Goal: Information Seeking & Learning: Compare options

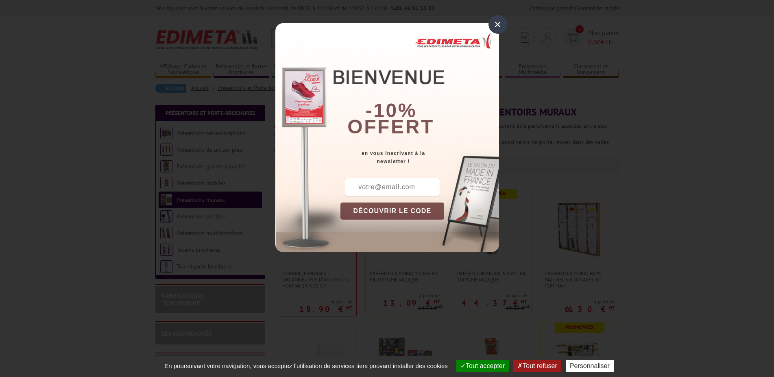
click at [493, 25] on div "×" at bounding box center [497, 24] width 19 height 19
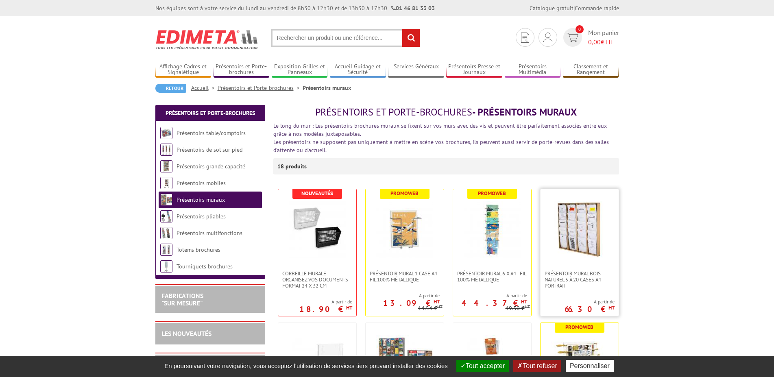
click at [584, 227] on img at bounding box center [579, 229] width 57 height 57
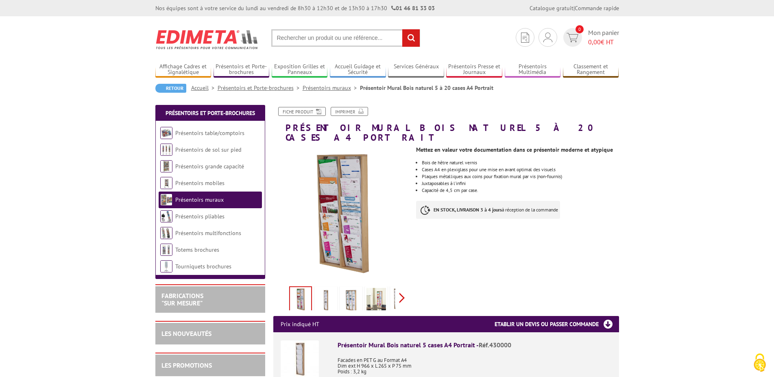
click at [403, 289] on div "Previous Next" at bounding box center [341, 297] width 137 height 28
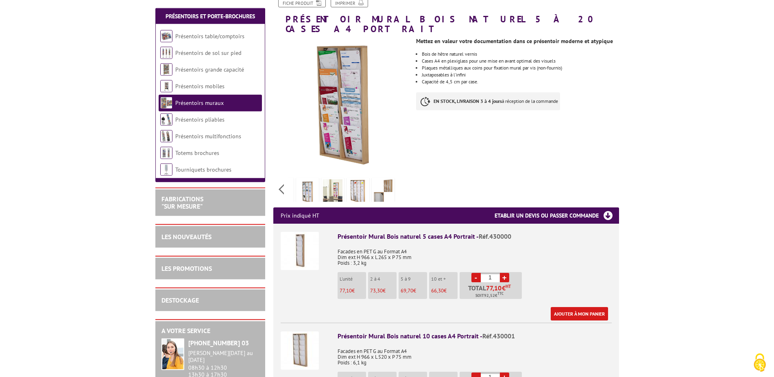
scroll to position [124, 0]
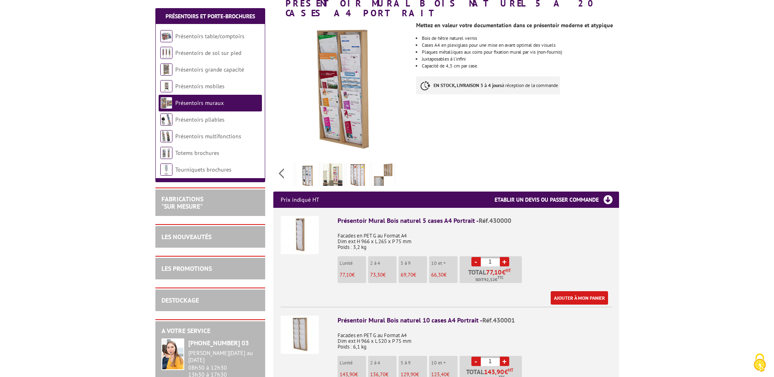
click at [413, 316] on div "Présentoir Mural Bois naturel 10 cases A4 Portrait - Réf.430001" at bounding box center [475, 320] width 274 height 9
click at [301, 324] on img at bounding box center [300, 335] width 38 height 38
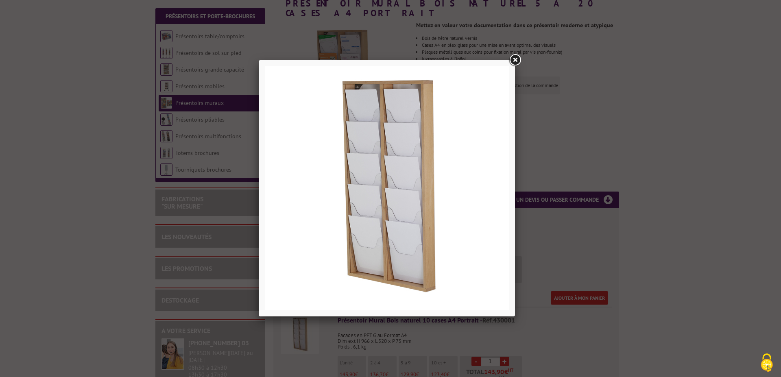
click at [515, 58] on link at bounding box center [515, 60] width 15 height 15
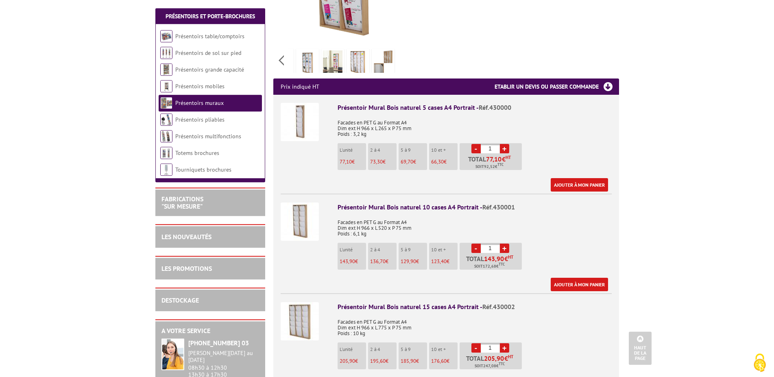
scroll to position [249, 0]
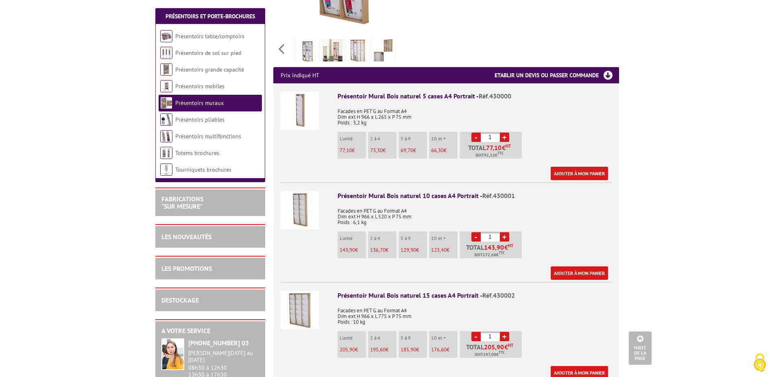
click at [301, 310] on img at bounding box center [300, 310] width 38 height 38
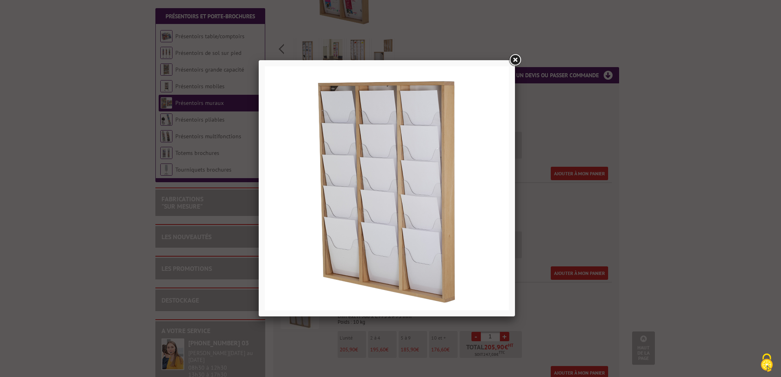
click at [516, 59] on link at bounding box center [515, 60] width 15 height 15
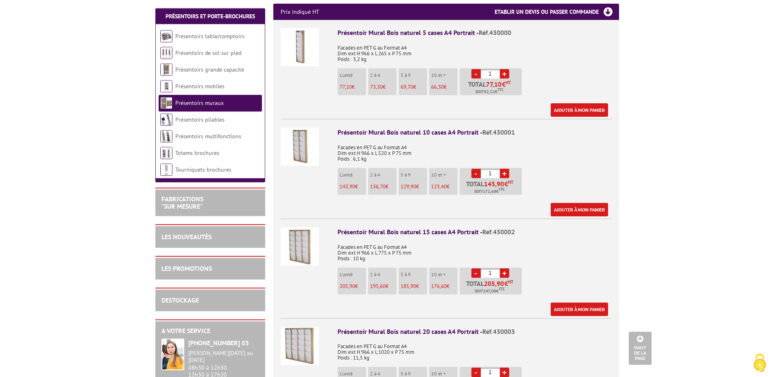
scroll to position [332, 0]
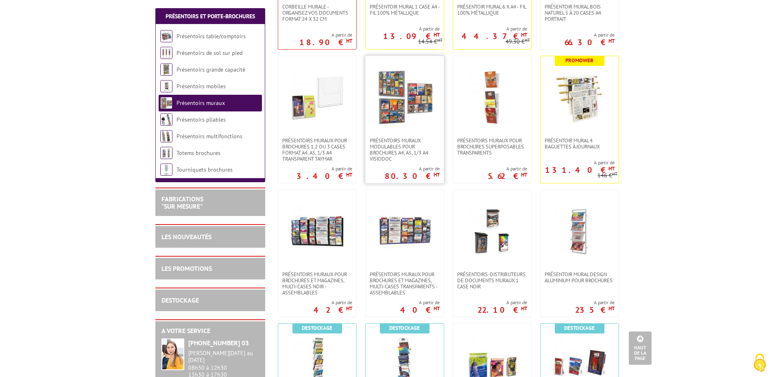
scroll to position [290, 0]
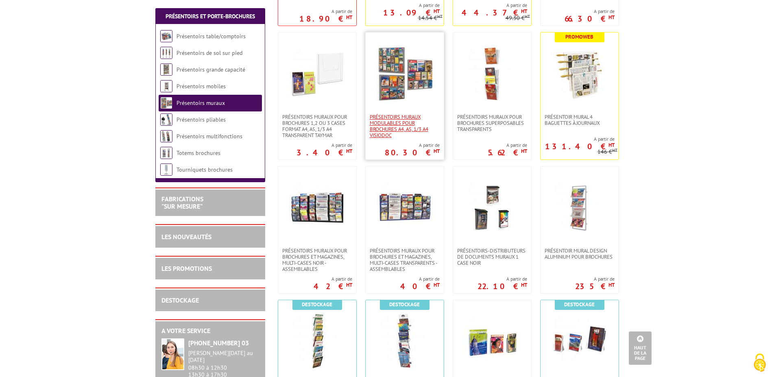
click at [387, 119] on span "Présentoirs muraux modulables pour brochures A4, A5, 1/3 A4 VISIODOC" at bounding box center [405, 126] width 70 height 24
click at [308, 227] on img at bounding box center [317, 207] width 57 height 57
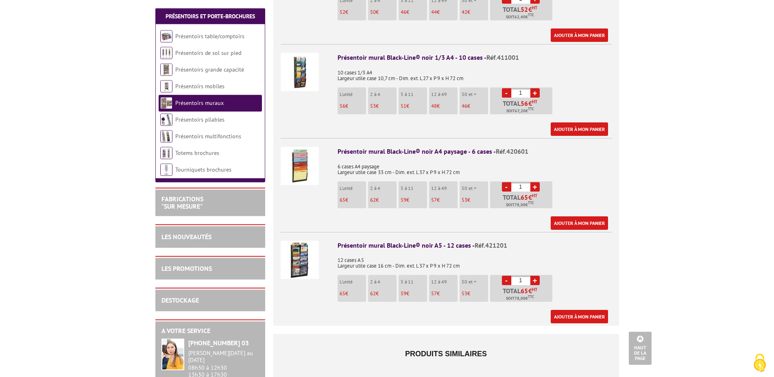
scroll to position [498, 0]
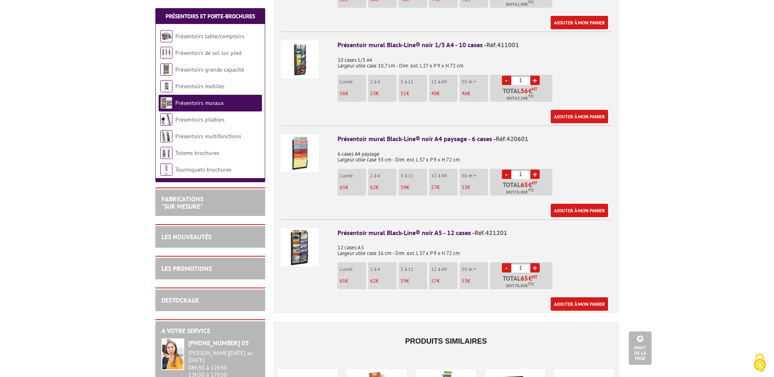
click at [439, 266] on p "12 à 49" at bounding box center [444, 269] width 26 height 6
click at [297, 240] on img at bounding box center [300, 247] width 38 height 38
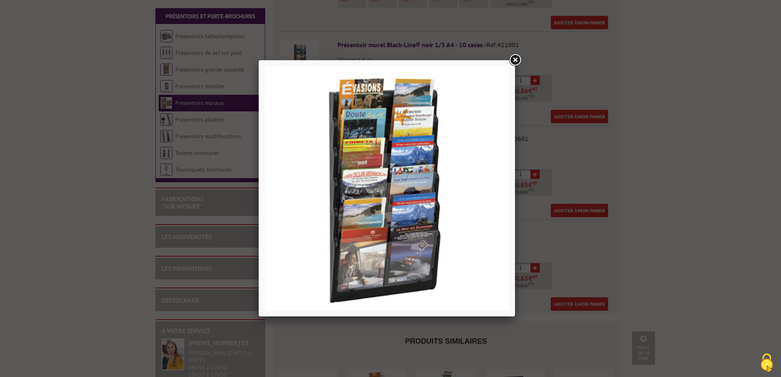
click at [512, 62] on link at bounding box center [515, 60] width 15 height 15
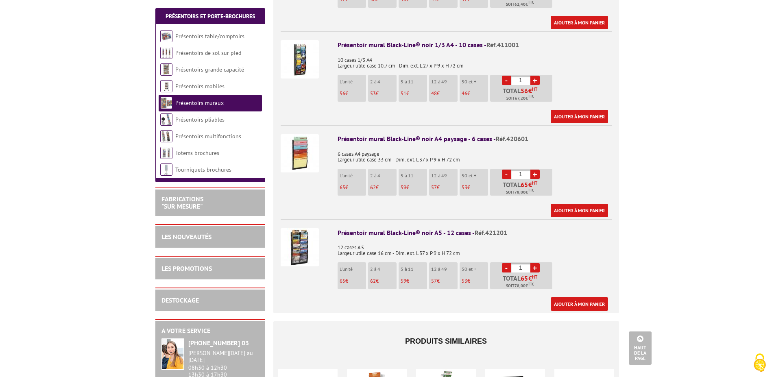
click at [434, 263] on li "12 à 49 57 €" at bounding box center [443, 275] width 28 height 27
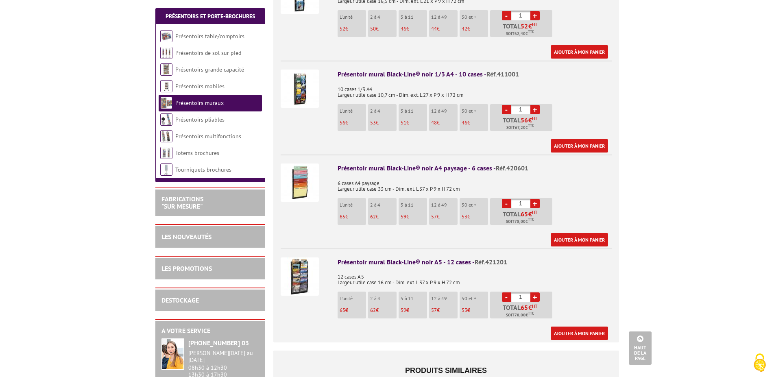
scroll to position [415, 0]
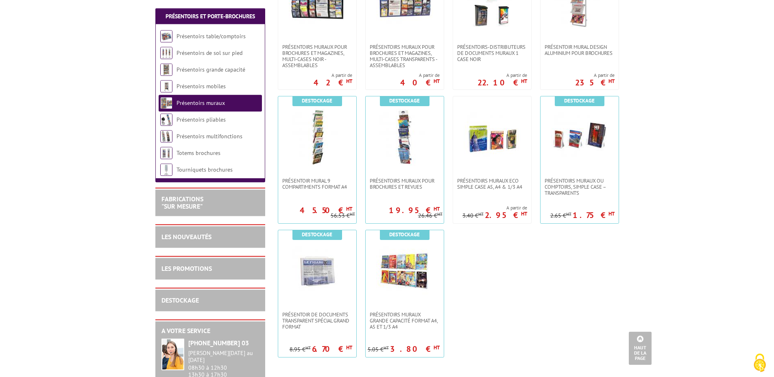
scroll to position [498, 0]
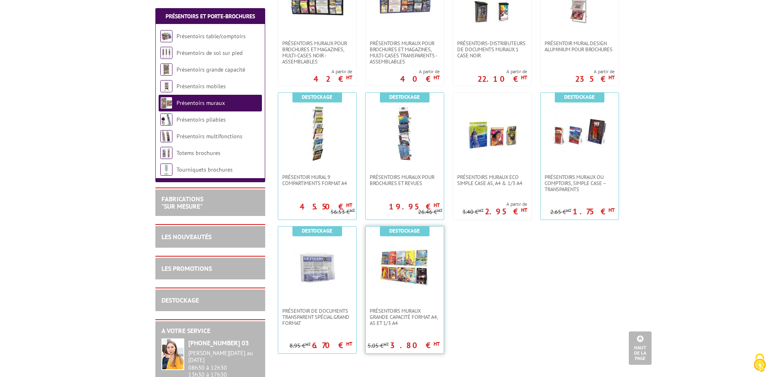
click at [398, 289] on img at bounding box center [404, 267] width 57 height 57
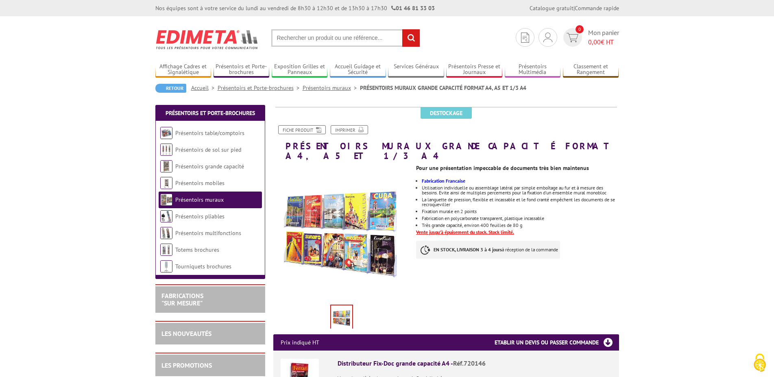
click at [345, 194] on img at bounding box center [341, 233] width 137 height 137
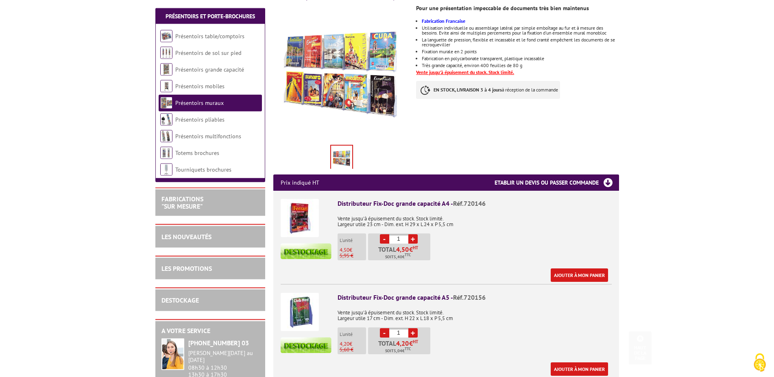
scroll to position [166, 0]
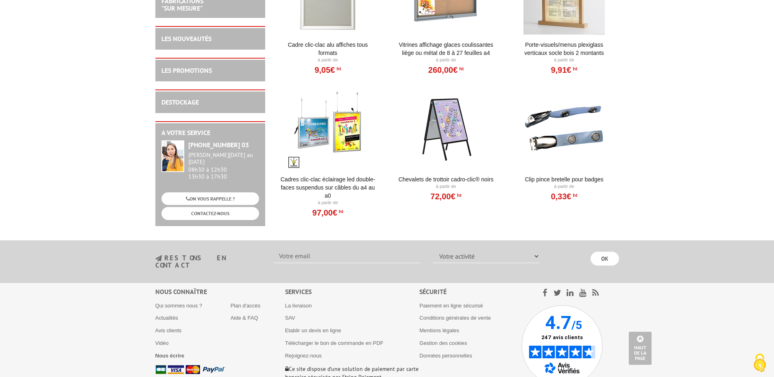
scroll to position [954, 0]
